Goal: Check status: Check status

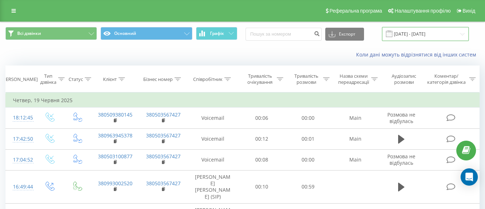
click at [463, 31] on input "[DATE] - [DATE]" at bounding box center [425, 34] width 87 height 14
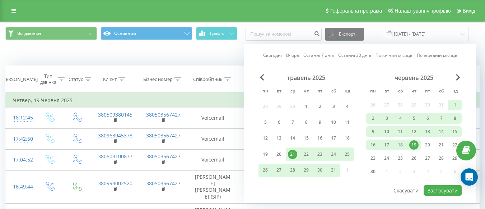
click at [462, 80] on div "Сьогодні Вчора Останні 7 днів Останні 30 днів Поточний місяць Попередній місяць…" at bounding box center [360, 123] width 232 height 158
click at [460, 78] on span "Next Month" at bounding box center [458, 77] width 4 height 6
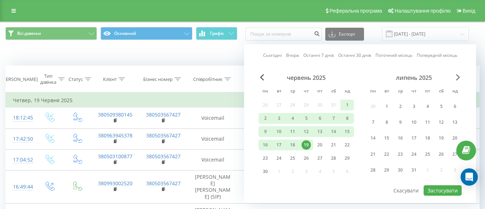
click at [460, 78] on span "Next Month" at bounding box center [458, 77] width 4 height 6
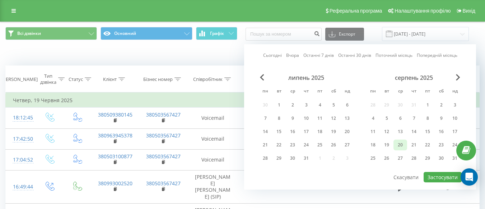
click at [397, 145] on div "20" at bounding box center [400, 144] width 9 height 9
click at [438, 178] on button "Застосувати" at bounding box center [443, 177] width 38 height 10
type input "[DATE] - [DATE]"
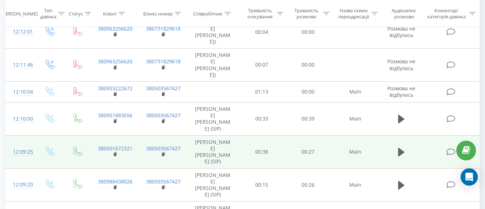
scroll to position [108, 0]
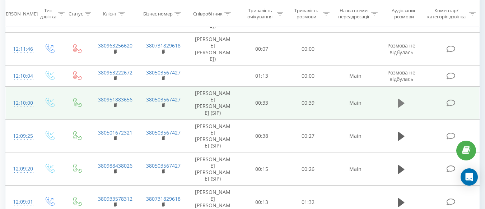
click at [402, 99] on icon at bounding box center [401, 103] width 6 height 9
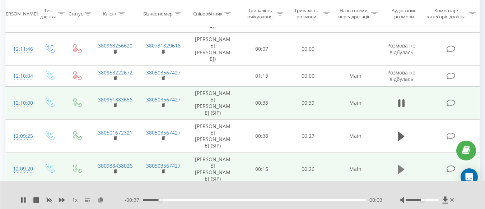
click at [400, 165] on icon at bounding box center [401, 169] width 6 height 9
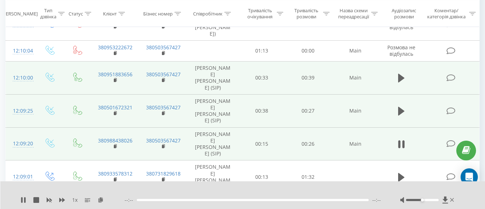
scroll to position [144, 0]
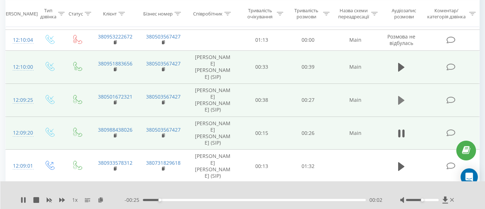
click at [400, 94] on td at bounding box center [402, 99] width 45 height 33
click at [401, 96] on icon at bounding box center [401, 100] width 6 height 9
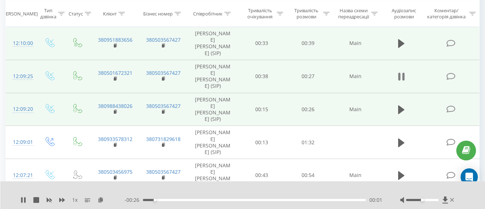
scroll to position [180, 0]
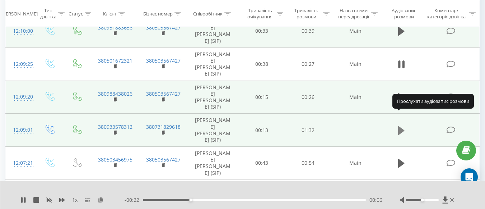
click at [399, 126] on icon at bounding box center [401, 130] width 6 height 9
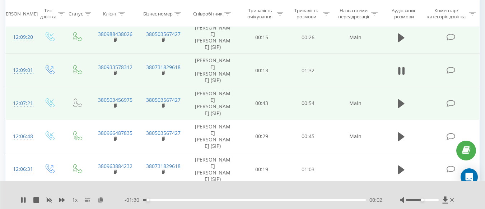
scroll to position [251, 0]
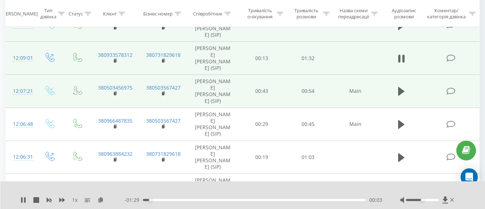
click at [407, 79] on td at bounding box center [402, 91] width 45 height 33
click at [405, 86] on icon at bounding box center [401, 91] width 6 height 10
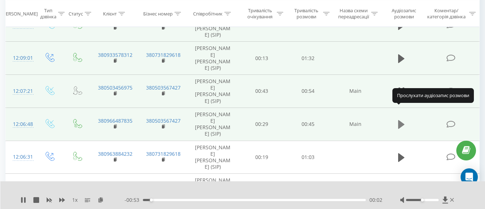
click at [403, 120] on icon at bounding box center [401, 124] width 6 height 9
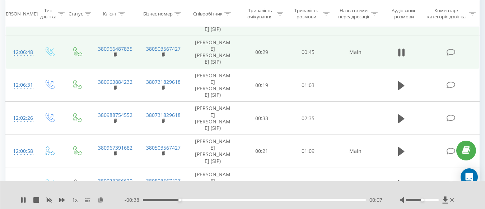
scroll to position [287, 0]
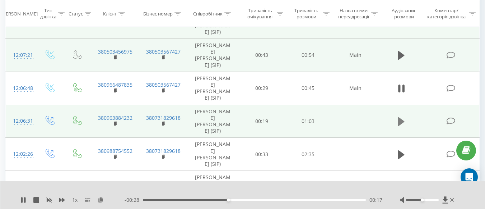
click at [400, 117] on icon at bounding box center [401, 121] width 6 height 9
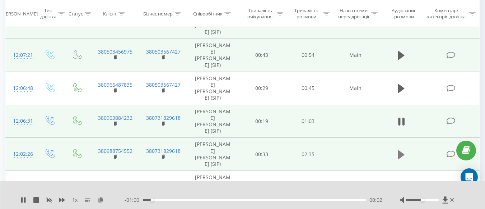
click at [400, 150] on icon at bounding box center [401, 154] width 6 height 9
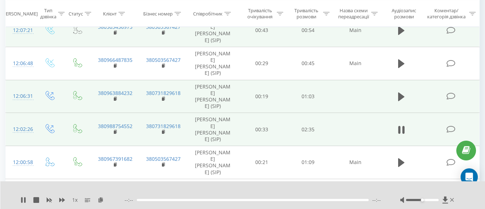
scroll to position [323, 0]
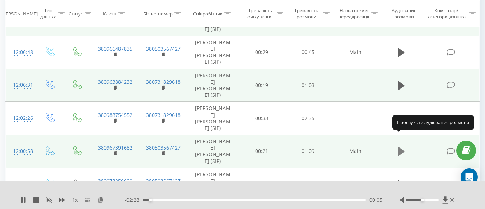
click at [401, 147] on icon at bounding box center [401, 151] width 6 height 9
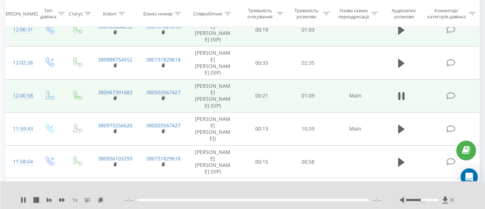
scroll to position [395, 0]
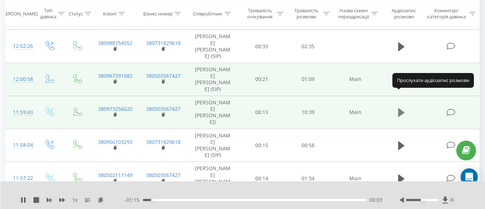
click at [400, 108] on icon at bounding box center [401, 112] width 6 height 9
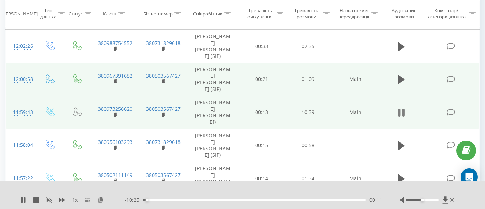
click at [401, 107] on icon at bounding box center [401, 112] width 6 height 10
click at [403, 108] on icon at bounding box center [401, 112] width 6 height 9
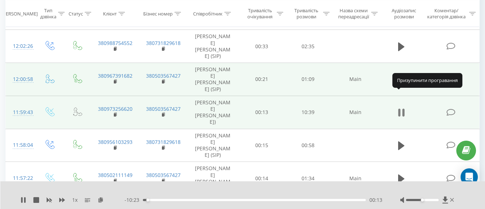
click at [404, 108] on icon at bounding box center [404, 112] width 2 height 8
